Goal: Task Accomplishment & Management: Manage account settings

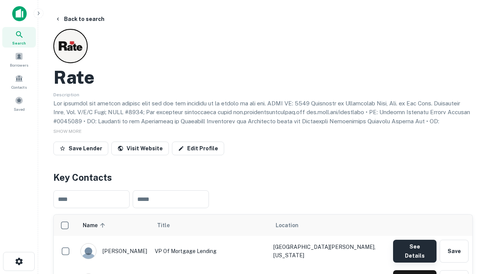
click at [414, 248] on button "See Details" at bounding box center [414, 251] width 43 height 23
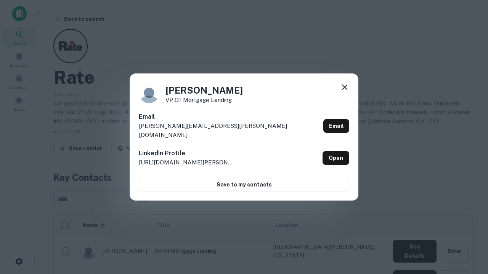
click at [344, 92] on icon at bounding box center [344, 87] width 9 height 9
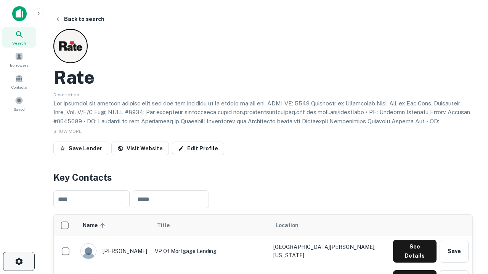
click at [19, 262] on icon "button" at bounding box center [18, 261] width 9 height 9
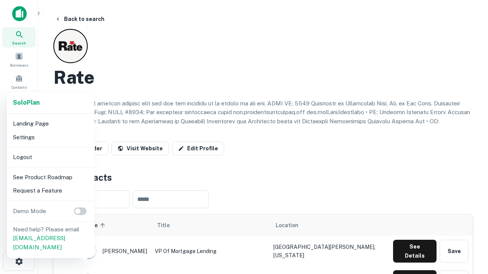
click at [50, 157] on li "Logout" at bounding box center [51, 157] width 82 height 14
